Goal: Transaction & Acquisition: Purchase product/service

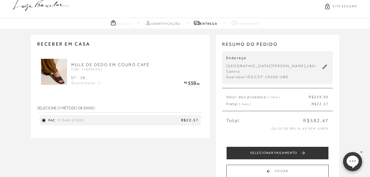
click at [351, 51] on div "Receber em casa MULE DE DEDO EM [GEOGRAPHIC_DATA] CÓD: 138000252 Nº : 38 Quanti…" at bounding box center [185, 111] width 370 height 165
click at [61, 75] on img at bounding box center [54, 72] width 26 height 26
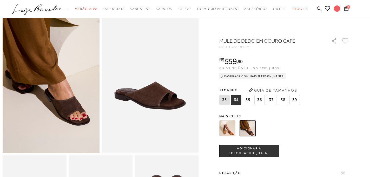
click at [347, 5] on ul ".a{fill-rule:evenodd;} Verão Viva Em alta Favoritos das Influenciadoras Apostas…" at bounding box center [181, 9] width 338 height 10
click at [348, 8] on span "1" at bounding box center [349, 7] width 4 height 4
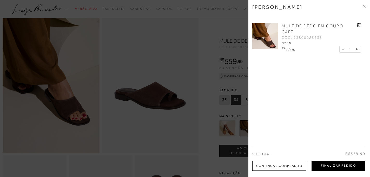
click at [333, 166] on button "Finalizar Pedido" at bounding box center [339, 166] width 54 height 10
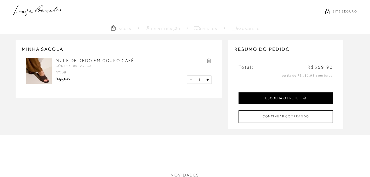
click at [301, 97] on button "ESCOLHA O FRETE" at bounding box center [286, 98] width 94 height 12
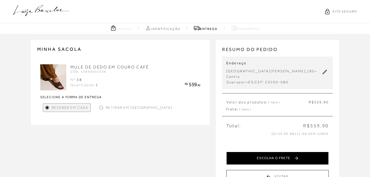
click at [288, 154] on button "ESCOLHA O FRETE" at bounding box center [278, 158] width 103 height 13
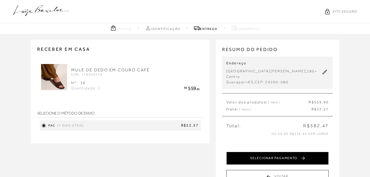
click at [279, 154] on button "SELECIONAR PAGAMENTO" at bounding box center [278, 158] width 103 height 13
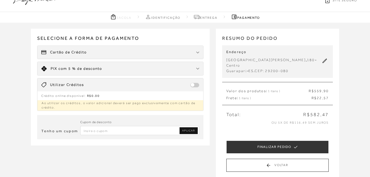
scroll to position [10, 0]
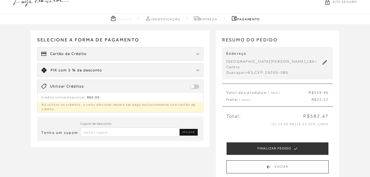
click at [198, 54] on img at bounding box center [197, 54] width 3 height 2
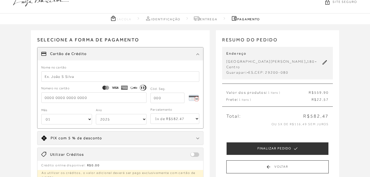
click at [121, 76] on input "text" at bounding box center [120, 76] width 158 height 10
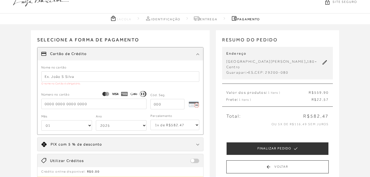
type input "Isabella B Madeira"
type input "4998180023548320"
type input "331"
select select "2028"
type input "4998180023548320"
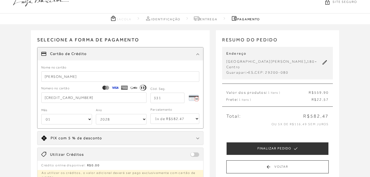
click at [197, 119] on select "1x de R$582.47 2x de R$291.24 sem juros 3x de R$194.16 sem juros 4x de R$145.62…" at bounding box center [175, 118] width 49 height 10
select select "6"
click at [151, 113] on select "1x de R$582.47 2x de R$291.24 sem juros 3x de R$194.16 sem juros 4x de R$145.62…" at bounding box center [175, 118] width 49 height 10
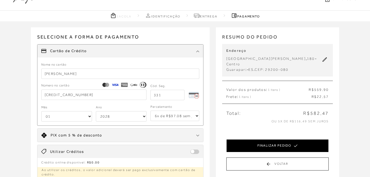
scroll to position [0, 0]
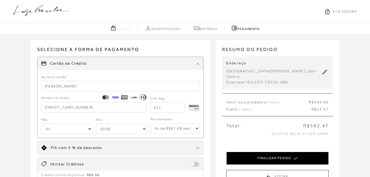
click at [276, 152] on button "FINALIZAR PEDIDO" at bounding box center [278, 158] width 103 height 13
select select "2028"
select select "6"
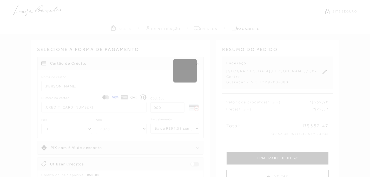
select select "1"
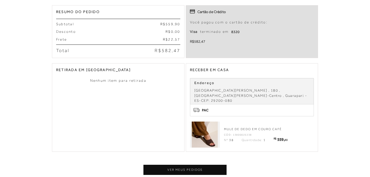
scroll to position [140, 0]
